Goal: Transaction & Acquisition: Subscribe to service/newsletter

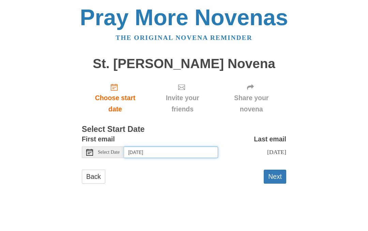
click at [184, 148] on input "[DATE]" at bounding box center [171, 153] width 94 height 12
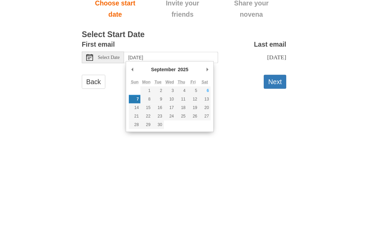
click at [347, 72] on div "Pray More Novenas The original novena reminder St. Therese Novena Choose start …" at bounding box center [184, 102] width 331 height 204
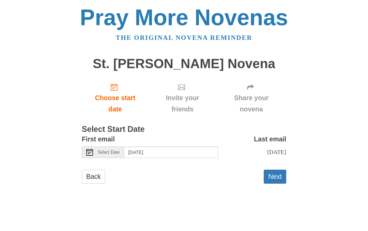
click at [279, 175] on button "Next" at bounding box center [275, 177] width 23 height 14
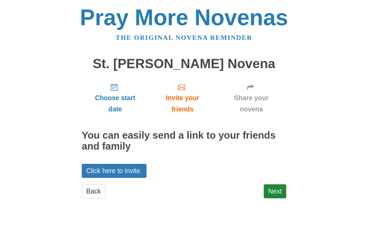
click at [103, 186] on link "Back" at bounding box center [94, 192] width 24 height 14
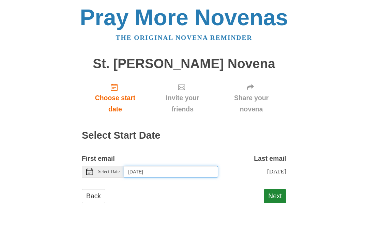
click at [185, 168] on input "[DATE]" at bounding box center [171, 172] width 94 height 12
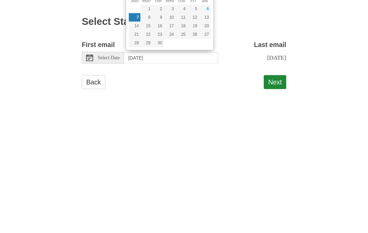
click at [280, 189] on button "Next" at bounding box center [275, 196] width 23 height 14
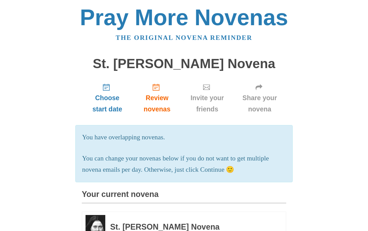
click at [348, 180] on div "Pray More Novenas The original novena reminder St. Therese Novena Choose start …" at bounding box center [184, 226] width 331 height 452
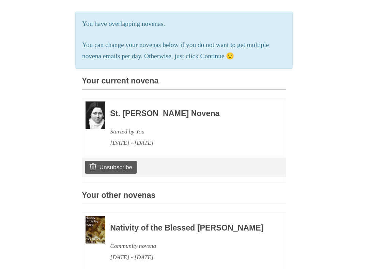
click at [348, 163] on div "Pray More Novenas The original novena reminder St. Therese Novena Choose start …" at bounding box center [184, 112] width 331 height 452
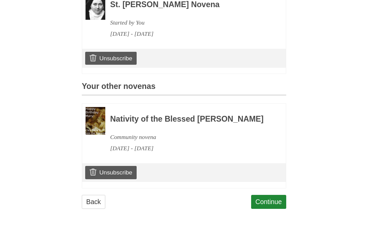
scroll to position [223, 0]
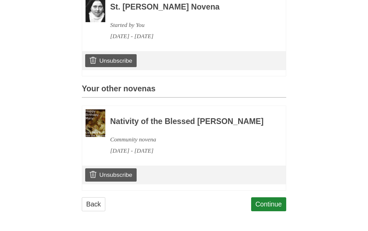
click at [274, 206] on link "Continue" at bounding box center [268, 204] width 35 height 14
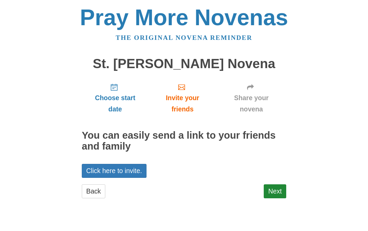
click at [285, 189] on link "Next" at bounding box center [275, 192] width 23 height 14
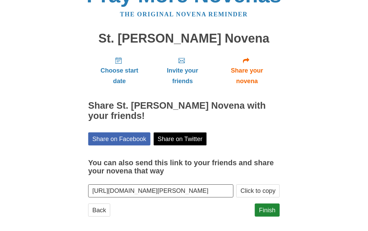
scroll to position [39, 0]
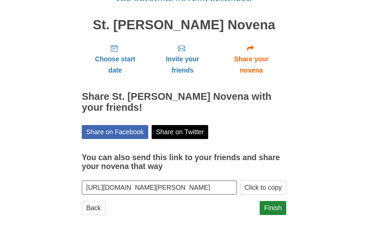
click at [96, 208] on link "Back" at bounding box center [94, 208] width 24 height 14
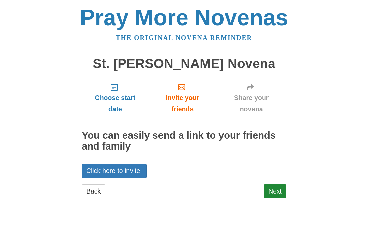
click at [123, 102] on span "Choose start date" at bounding box center [115, 103] width 53 height 23
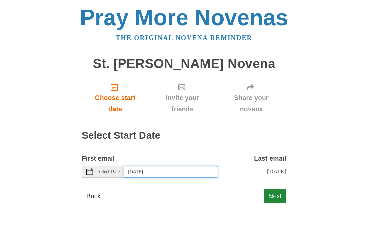
click at [191, 168] on input "[DATE]" at bounding box center [171, 172] width 94 height 12
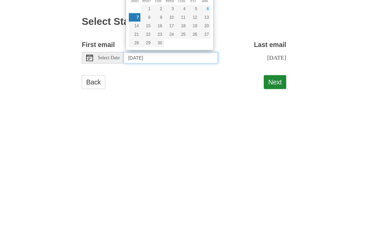
type input "[DATE], September 7th6"
type input "[DATE]"
click at [277, 153] on form "First email Select Date [DATE] Last email [DATE] Selecting [DATE] as the start …" at bounding box center [184, 181] width 205 height 57
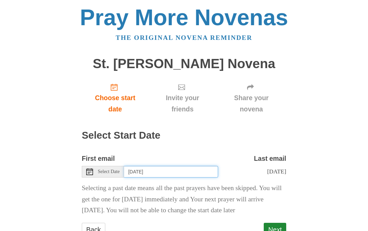
click at [192, 169] on input "[DATE]" at bounding box center [171, 172] width 94 height 12
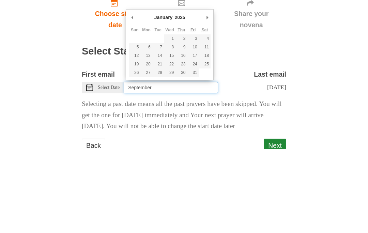
type input "September o"
type input "07,2025"
